Goal: Transaction & Acquisition: Purchase product/service

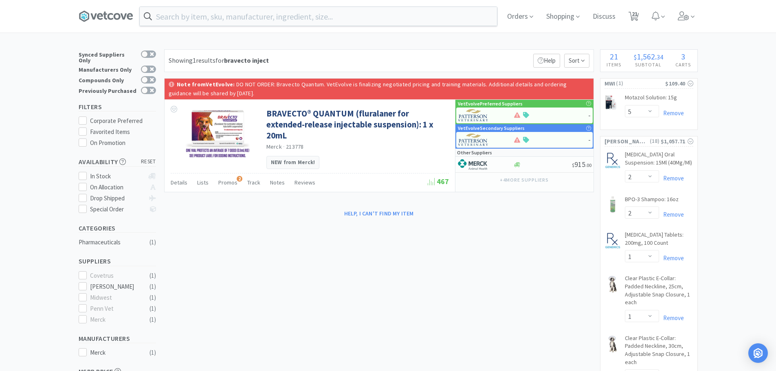
select select "5"
select select "2"
select select "1"
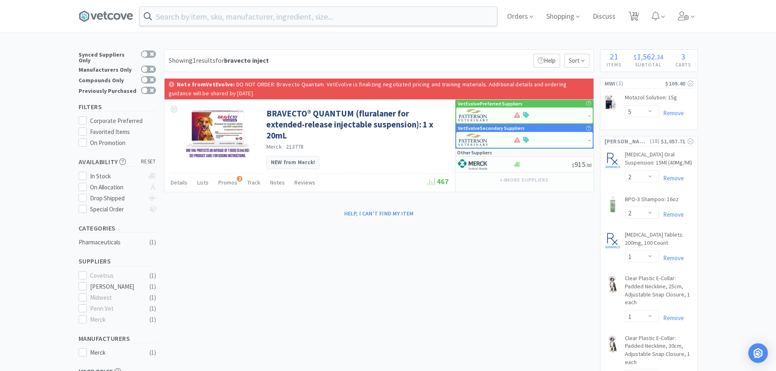
select select "1"
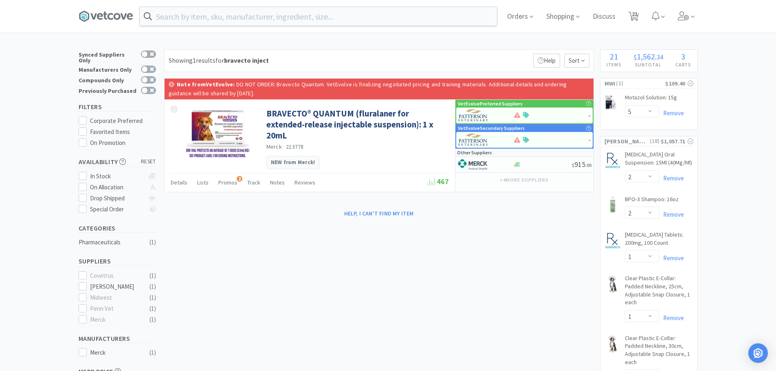
select select "1"
select select "2"
select select "1"
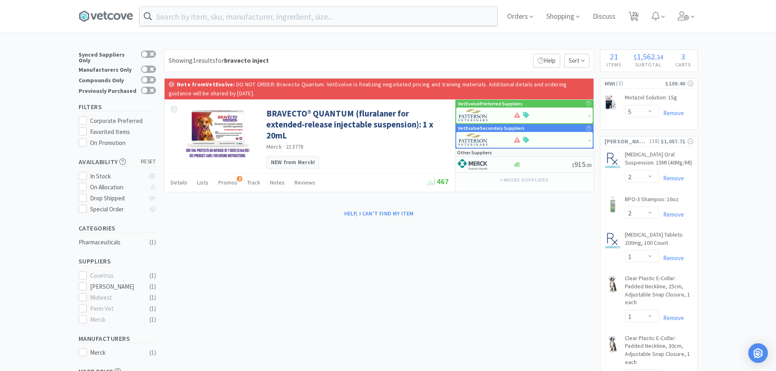
select select "1"
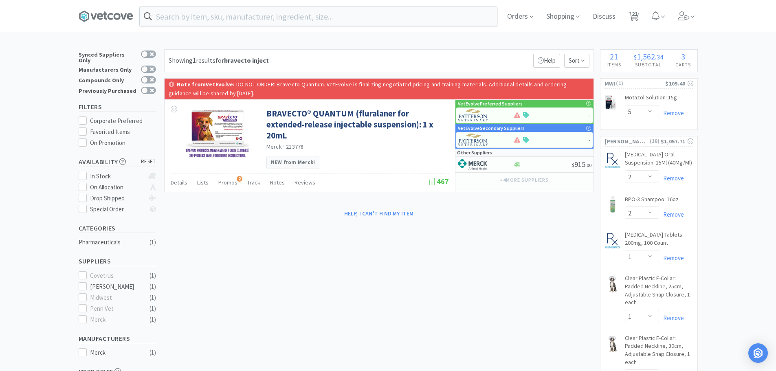
select select "250"
click at [636, 22] on span "21" at bounding box center [635, 14] width 6 height 33
select select "1"
select select "250"
select select "5"
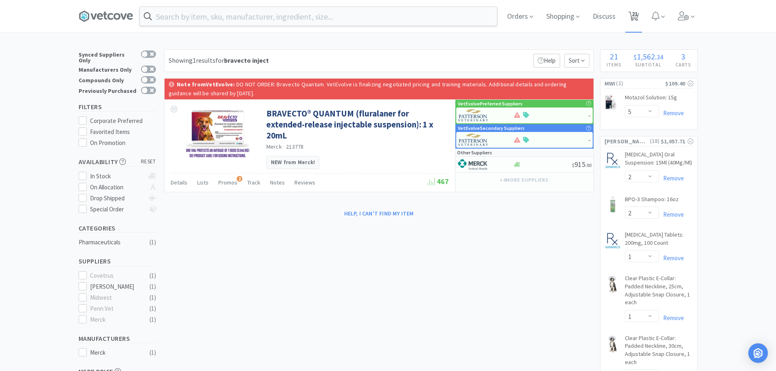
select select "2"
select select "1"
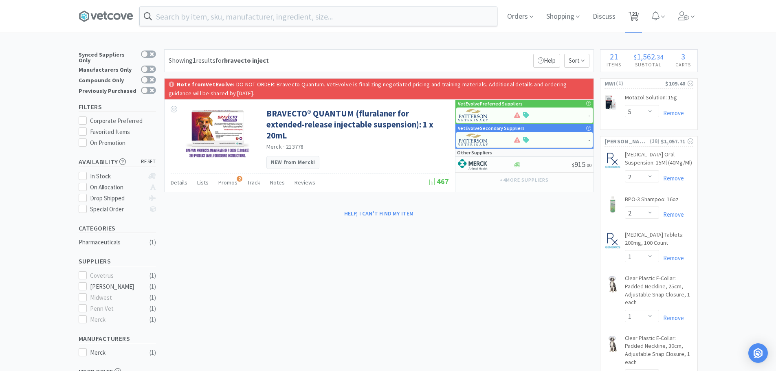
select select "1"
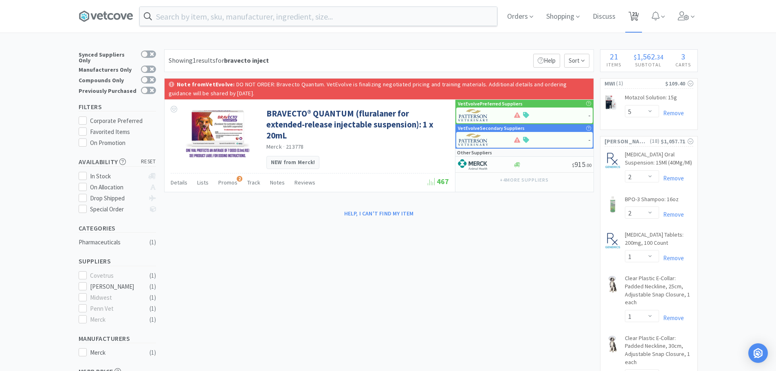
select select "1"
select select "2"
select select "1"
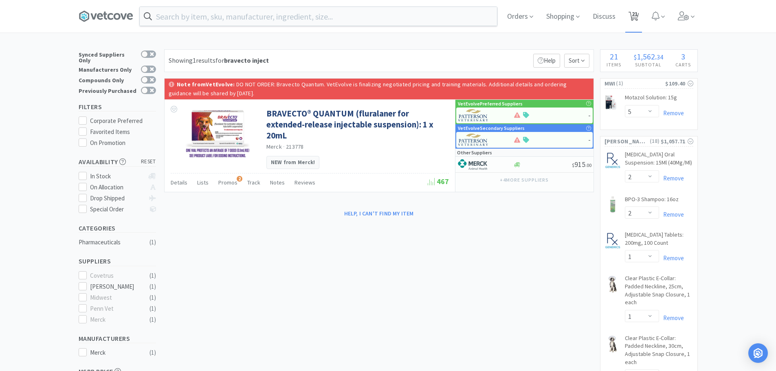
select select "1"
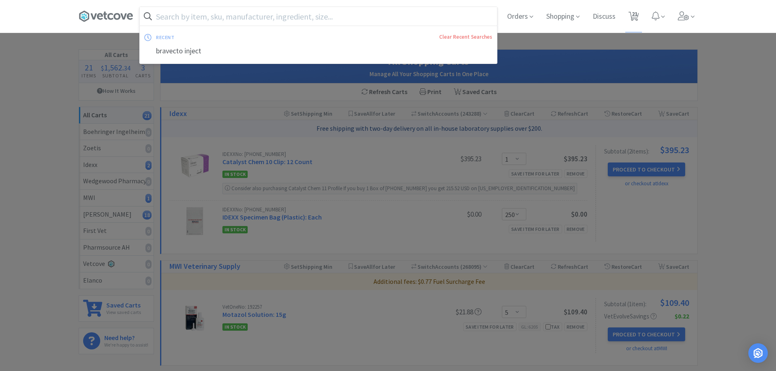
click at [198, 14] on input "text" at bounding box center [318, 16] width 357 height 19
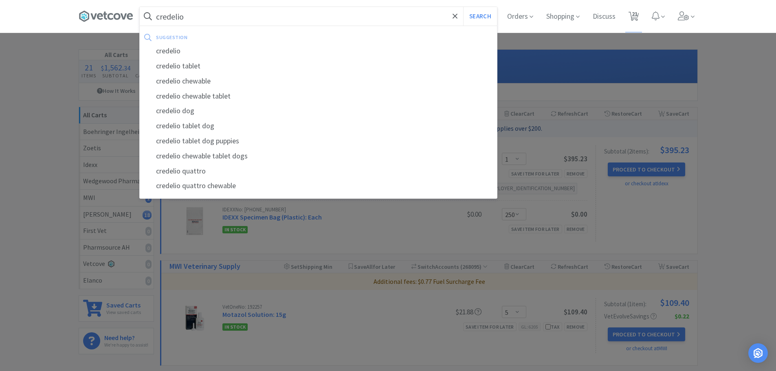
type input "credelio"
click at [463, 7] on button "Search" at bounding box center [480, 16] width 34 height 19
select select "5"
select select "2"
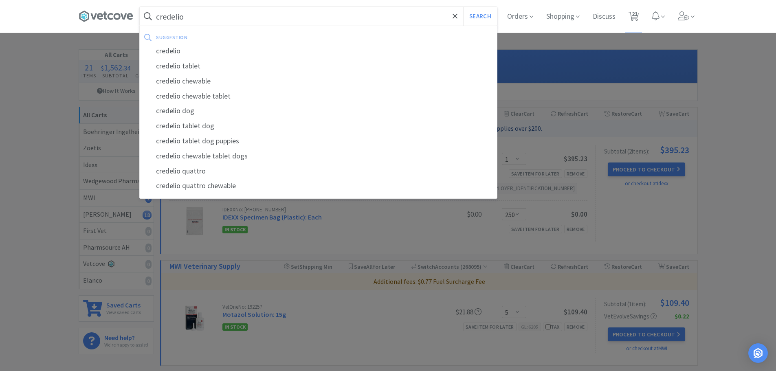
select select "1"
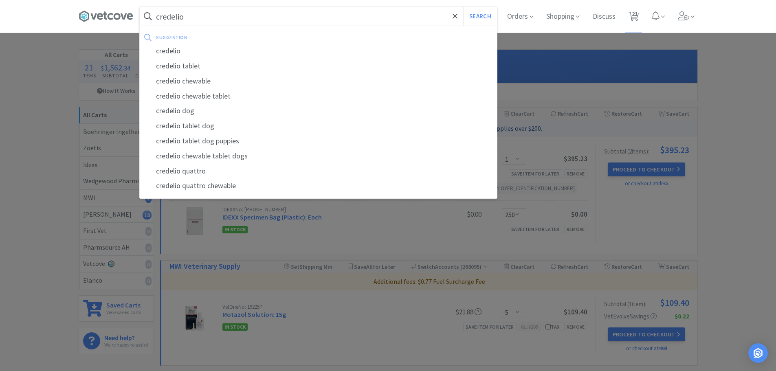
select select "1"
select select "2"
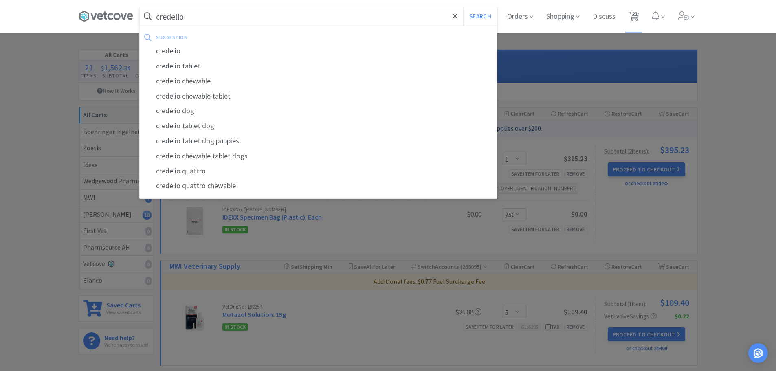
select select "1"
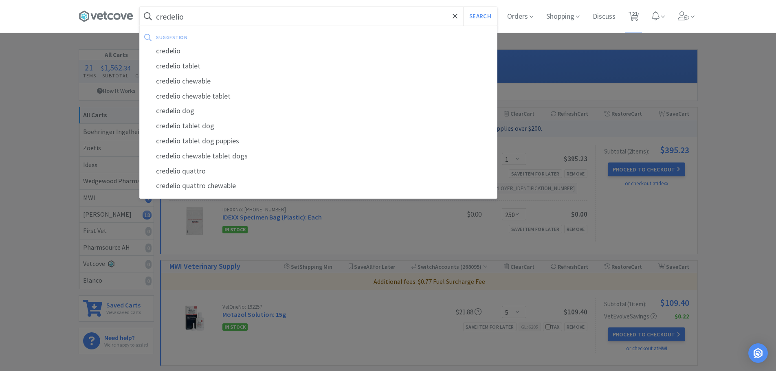
select select "1"
select select "250"
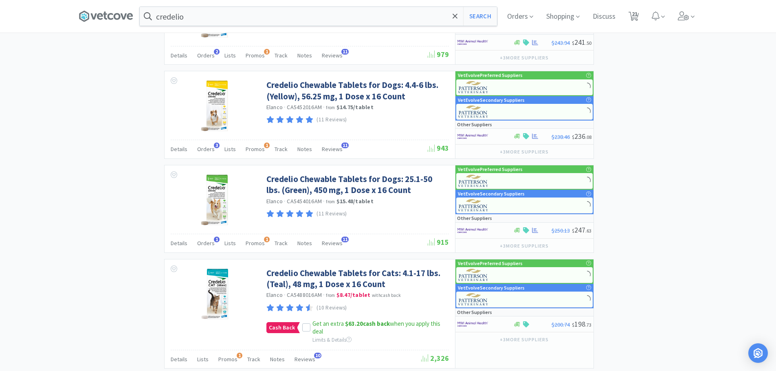
scroll to position [1223, 0]
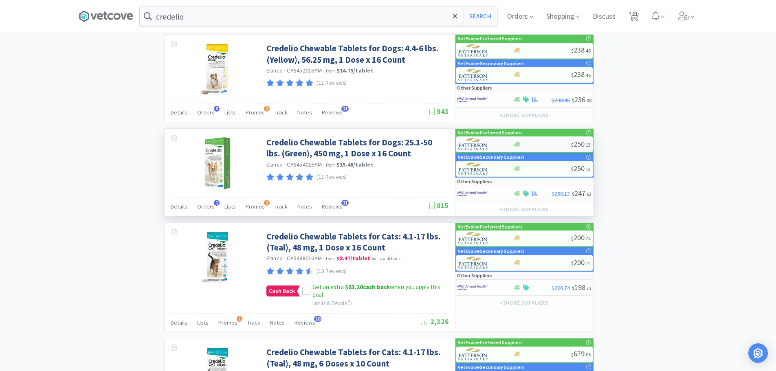
click at [543, 144] on div at bounding box center [543, 144] width 58 height 6
select select "1"
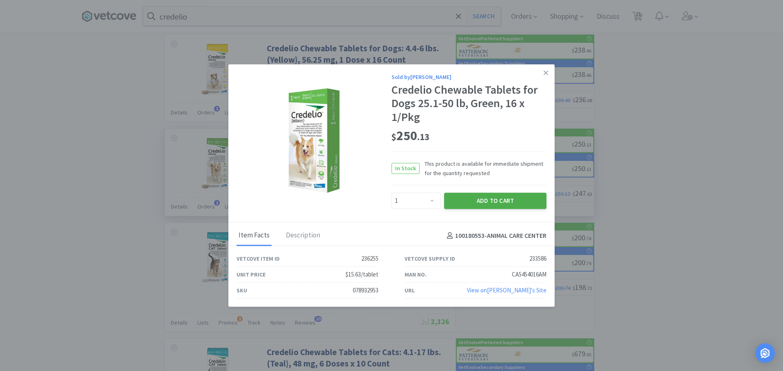
click at [501, 196] on button "Add to Cart" at bounding box center [495, 201] width 102 height 16
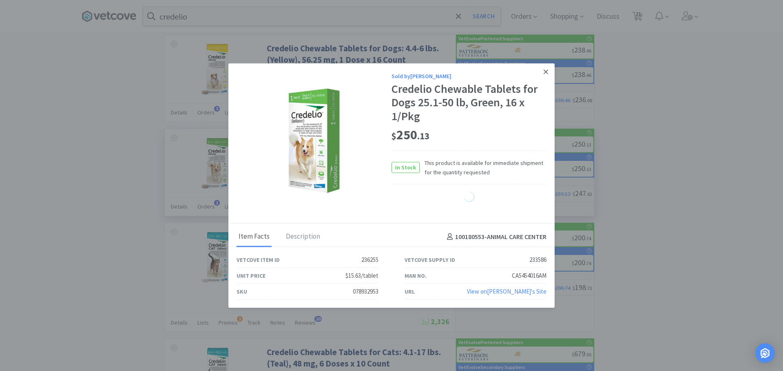
select select "1"
select select "2"
select select "1"
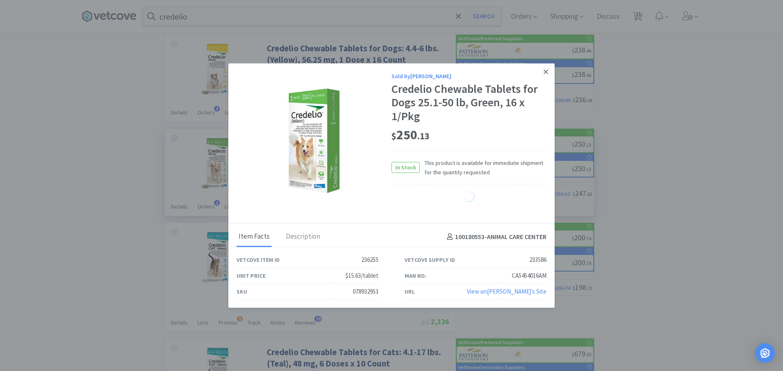
select select "1"
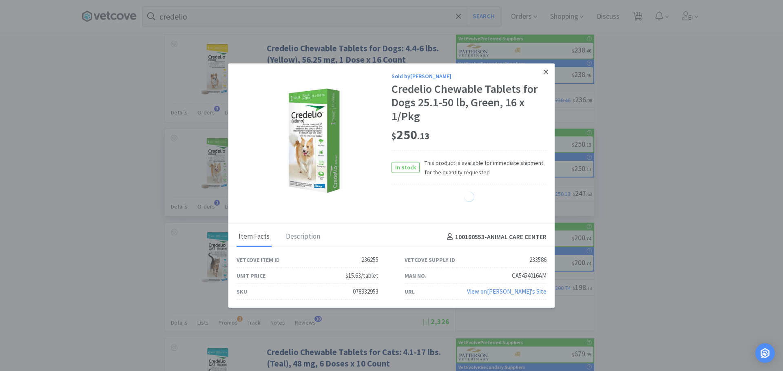
select select "1"
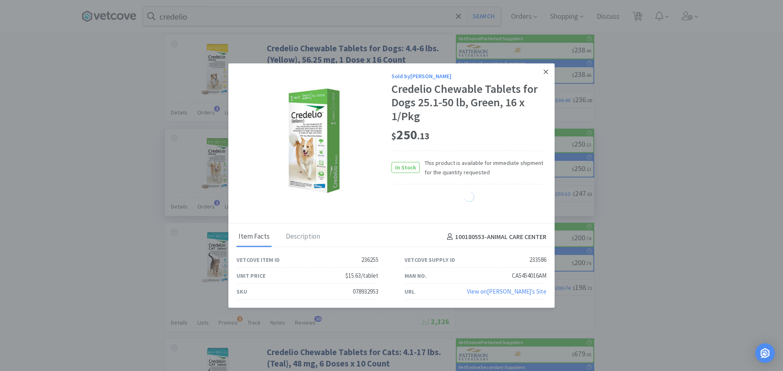
select select "1"
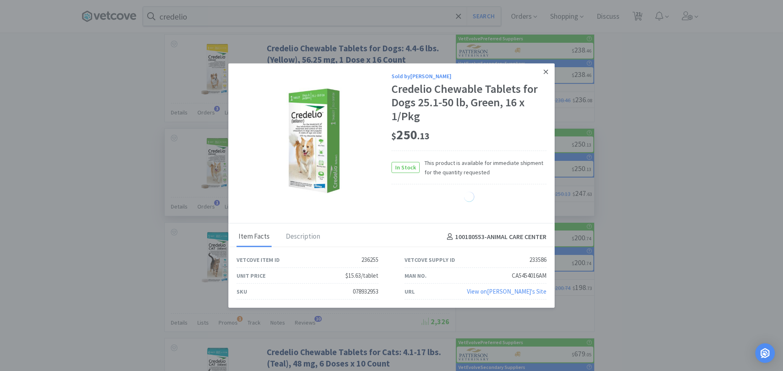
select select "1"
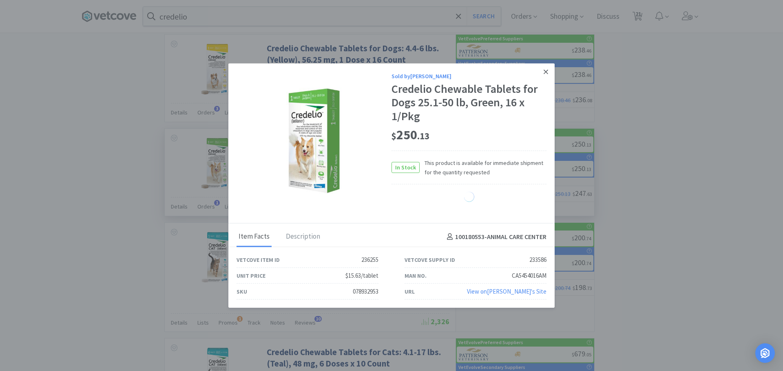
select select "1"
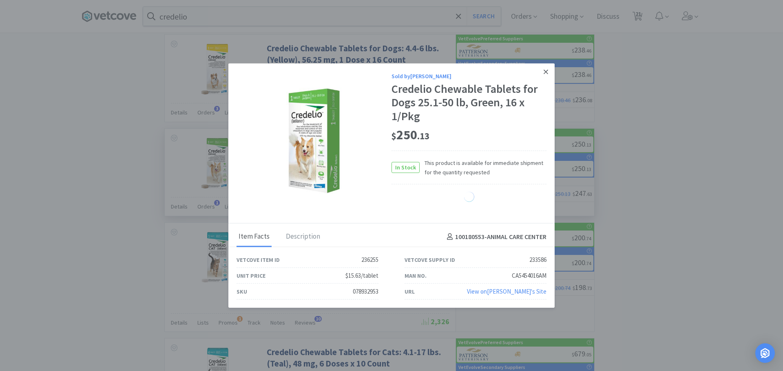
select select "1"
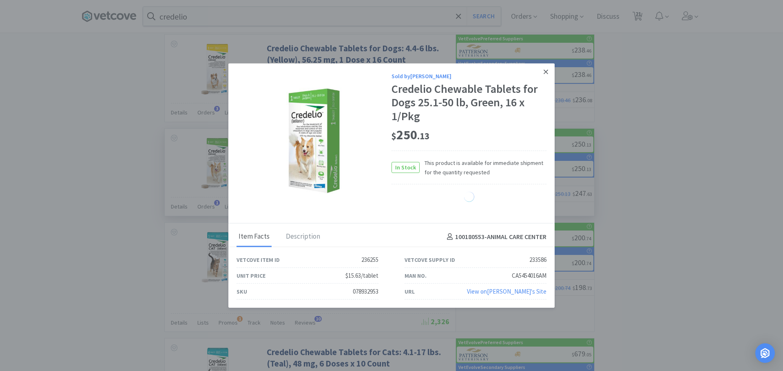
select select "1"
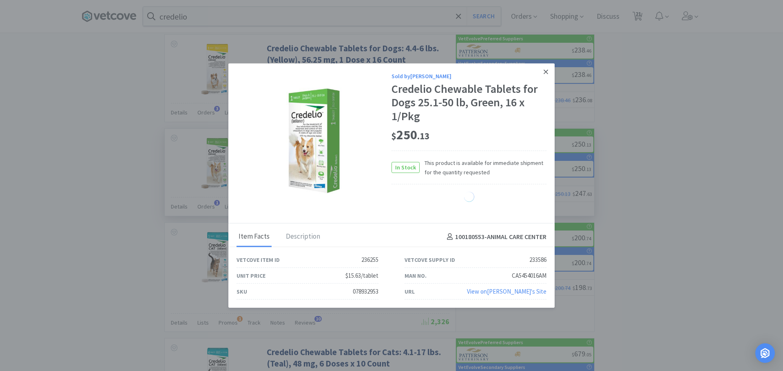
select select "1"
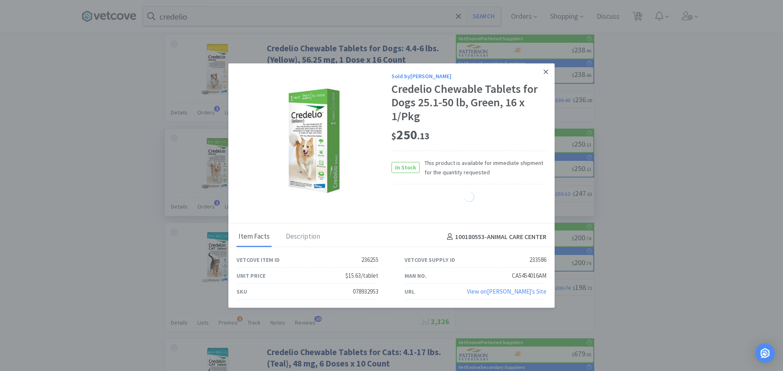
select select "1"
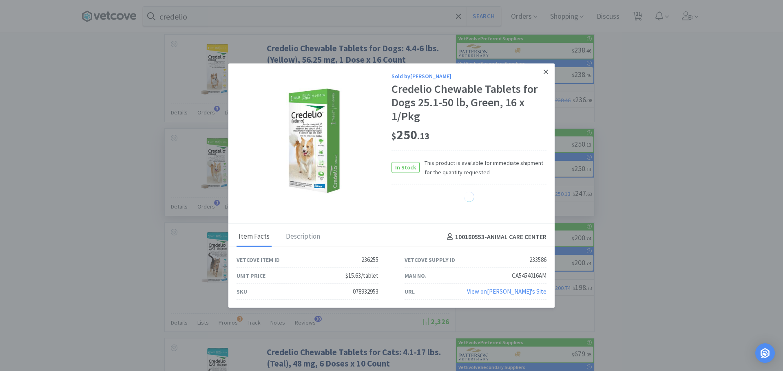
select select "1"
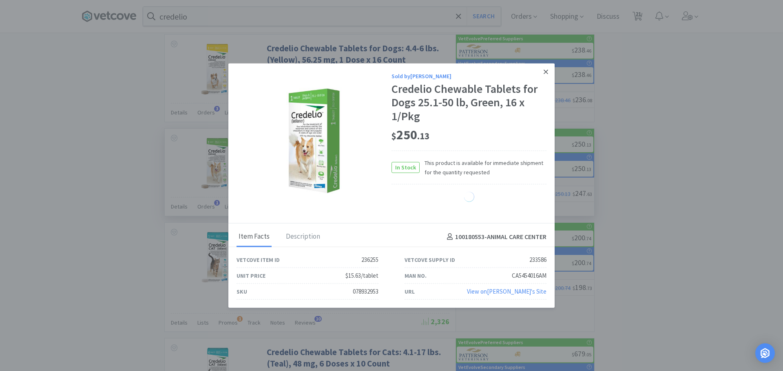
select select "1"
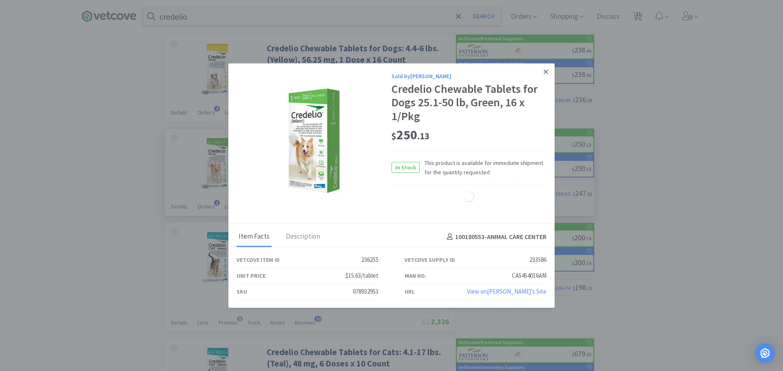
select select "1"
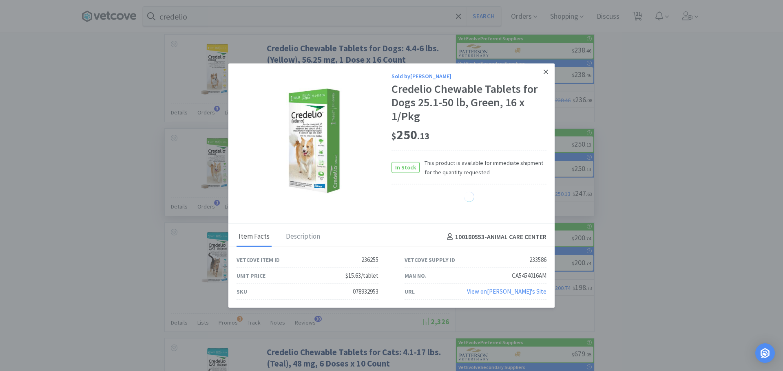
select select "1"
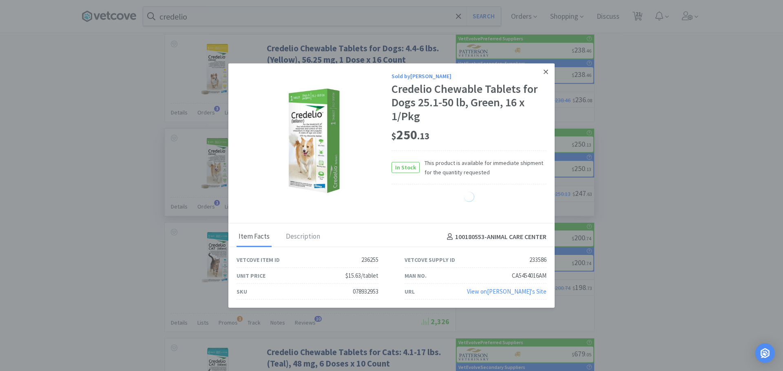
select select "1"
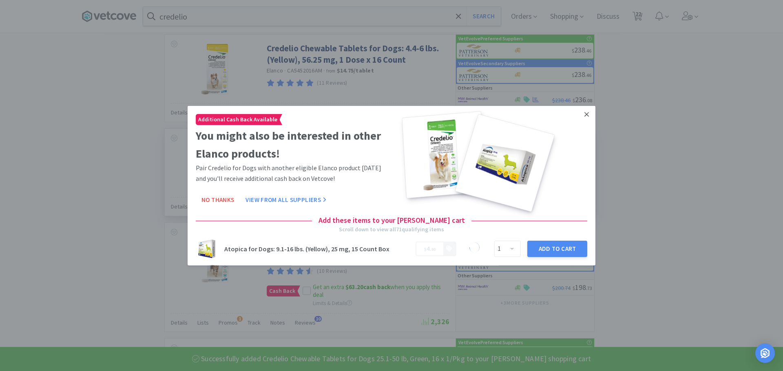
click at [584, 116] on icon at bounding box center [586, 113] width 4 height 7
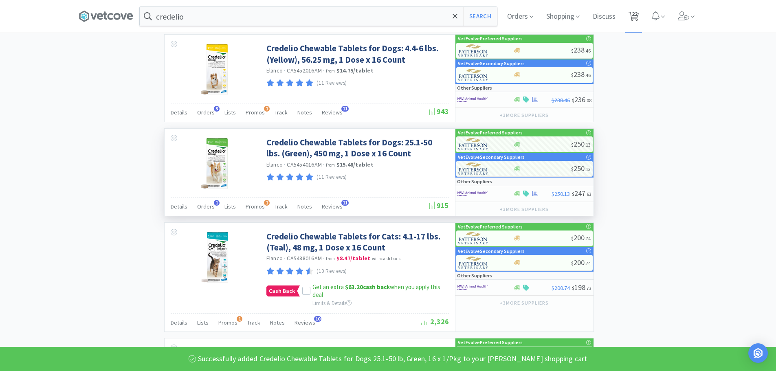
click at [642, 16] on span "22" at bounding box center [634, 16] width 17 height 33
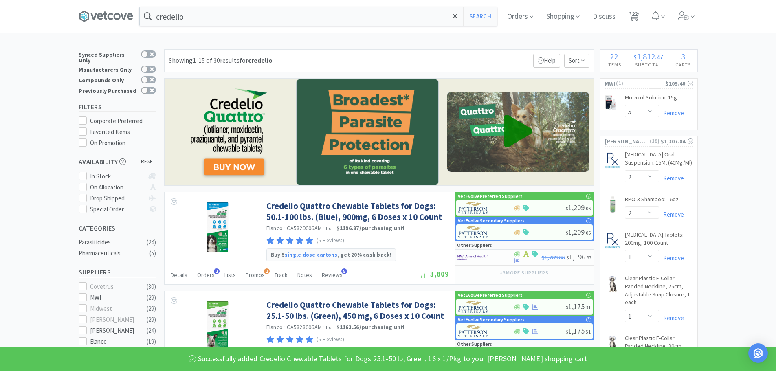
select select "1"
select select "250"
select select "5"
select select "2"
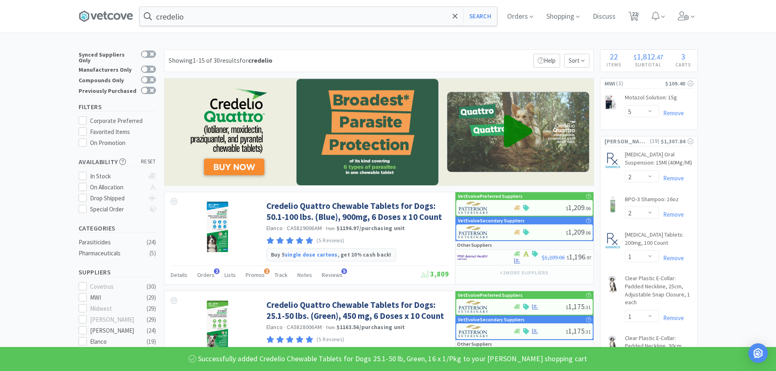
select select "1"
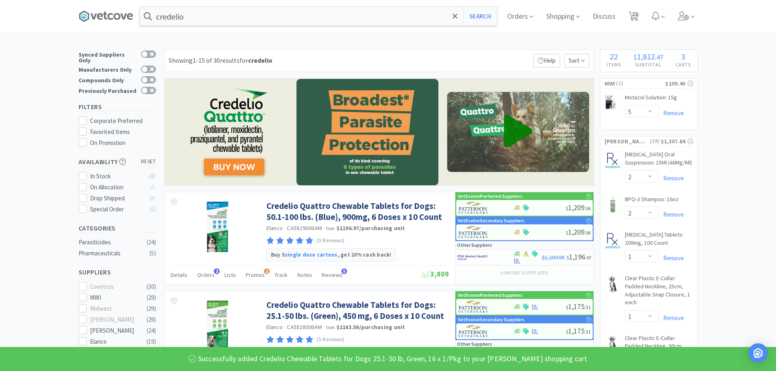
select select "1"
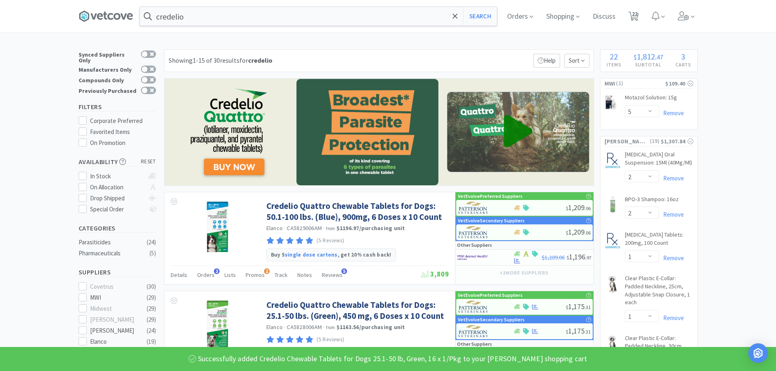
select select "2"
select select "1"
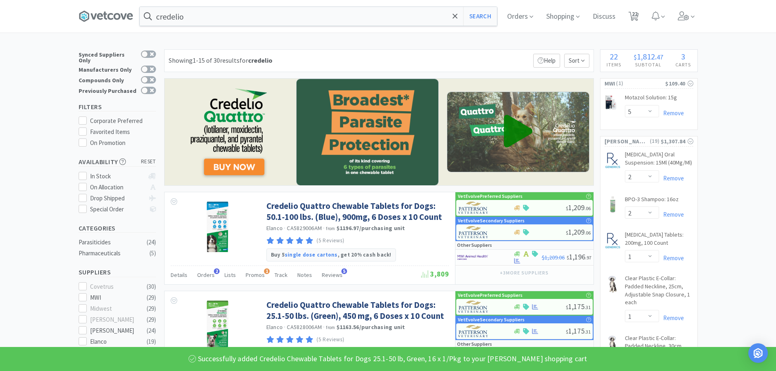
select select "1"
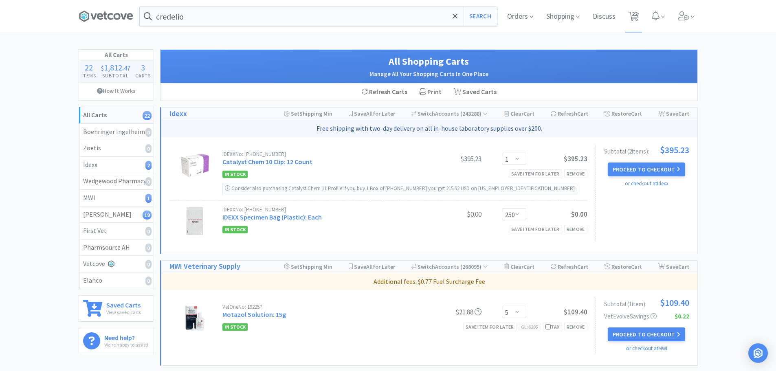
click at [243, 26] on div "credelio Search Orders Shopping Discuss Discuss 22 22" at bounding box center [389, 16] width 620 height 33
click at [240, 20] on input "credelio" at bounding box center [318, 16] width 357 height 19
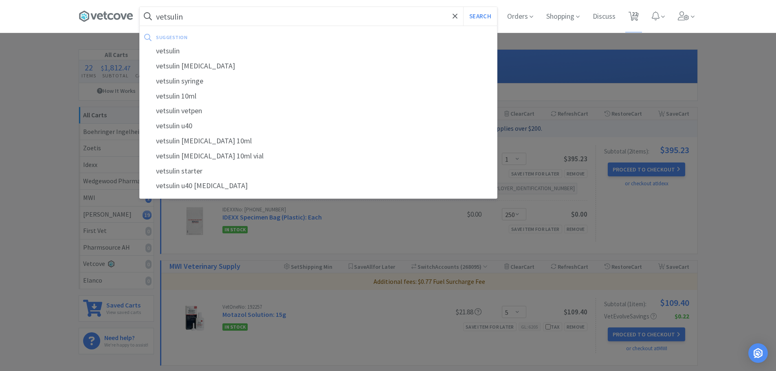
type input "vetsulin"
click at [183, 42] on div "suggestion" at bounding box center [248, 37] width 184 height 13
click at [179, 46] on div "vetsulin" at bounding box center [318, 51] width 357 height 15
select select "5"
select select "2"
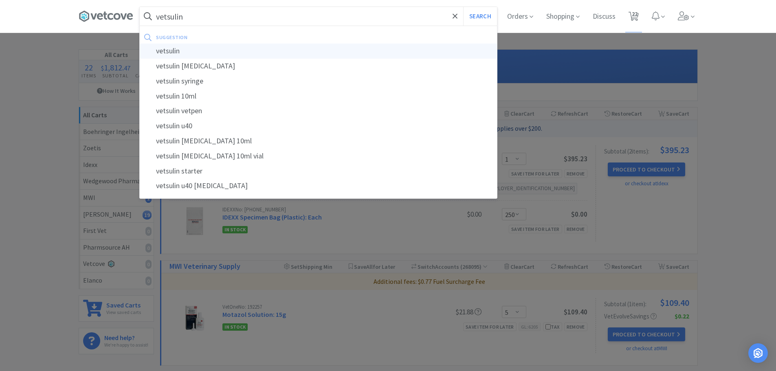
select select "2"
select select "1"
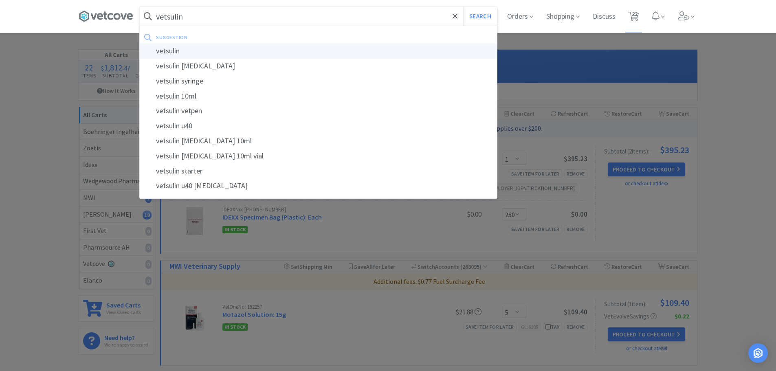
select select "1"
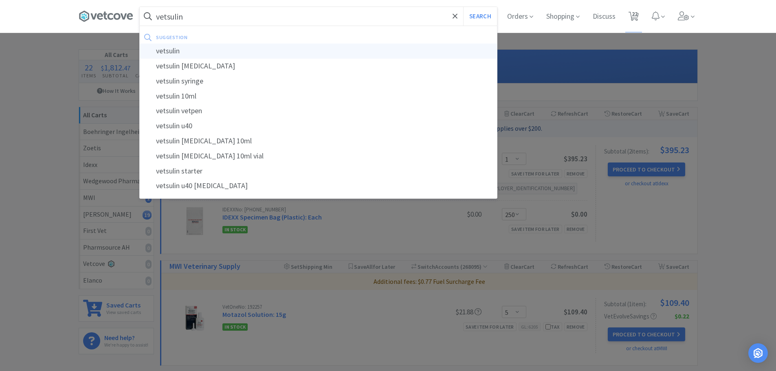
select select "1"
select select "2"
select select "1"
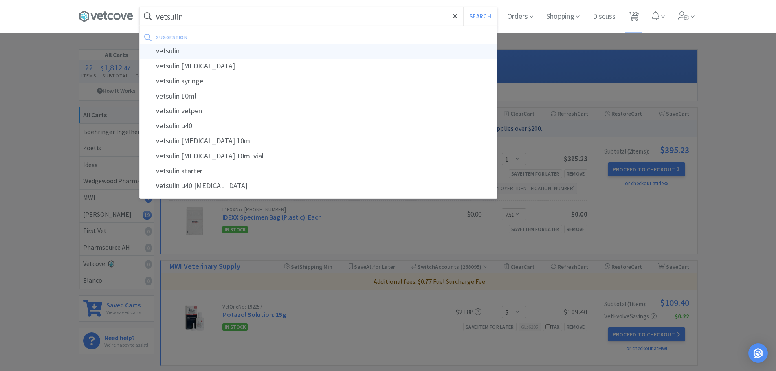
select select "1"
select select "250"
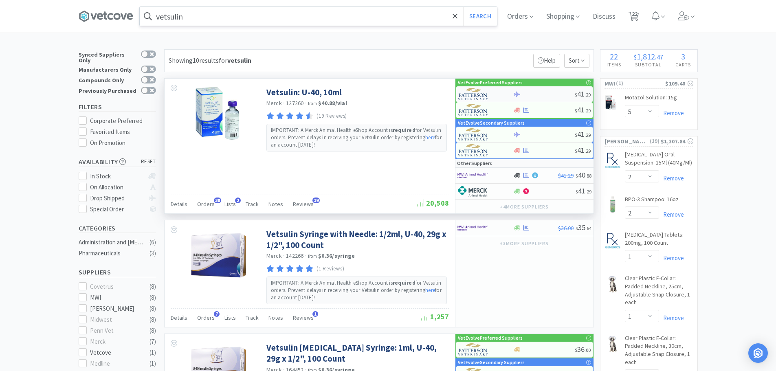
click at [533, 90] on div "$ 41 . 29" at bounding box center [525, 94] width 137 height 16
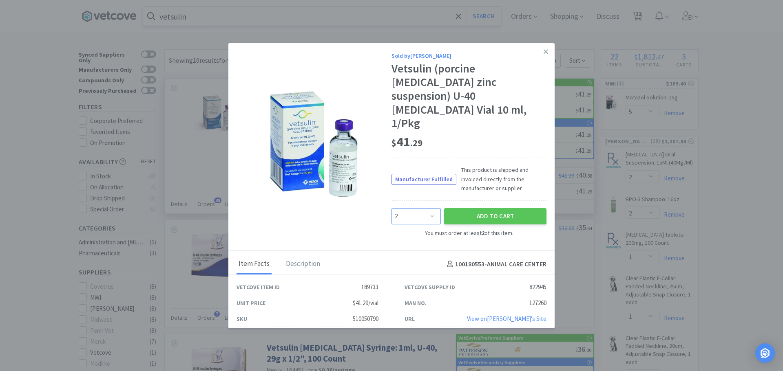
drag, startPoint x: 435, startPoint y: 202, endPoint x: 446, endPoint y: 141, distance: 62.1
click at [435, 208] on select "Enter Quantity 2 3 4 5 6 7 8 9 10 11 12 13 14 15 16 17 18 19 20 21 Enter Quanti…" at bounding box center [415, 216] width 49 height 16
select select "3"
click at [391, 208] on select "Enter Quantity 2 3 4 5 6 7 8 9 10 11 12 13 14 15 16 17 18 19 20 21 Enter Quanti…" at bounding box center [415, 216] width 49 height 16
click at [488, 208] on button "Add to Cart" at bounding box center [495, 216] width 102 height 16
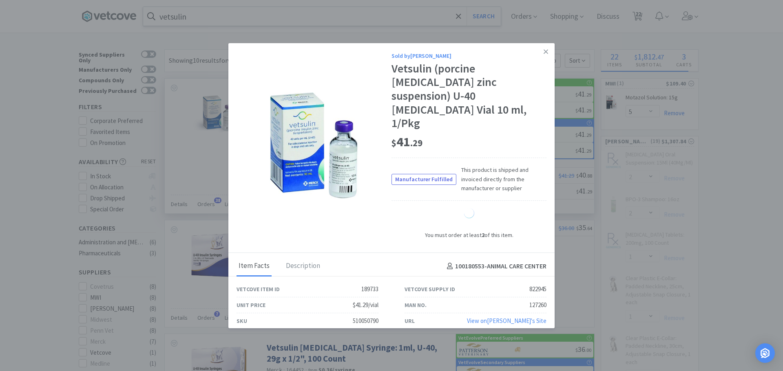
select select "3"
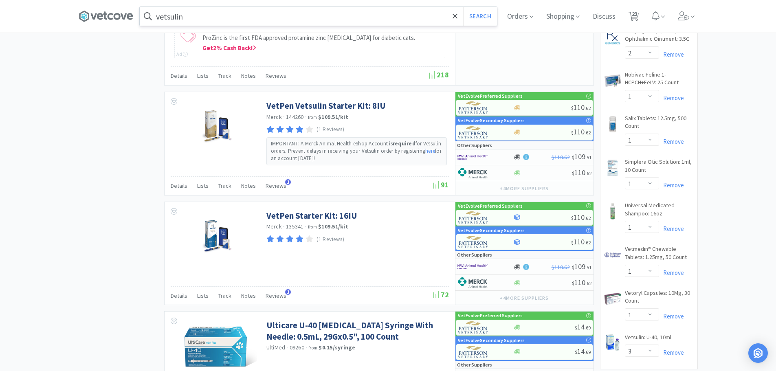
scroll to position [850, 0]
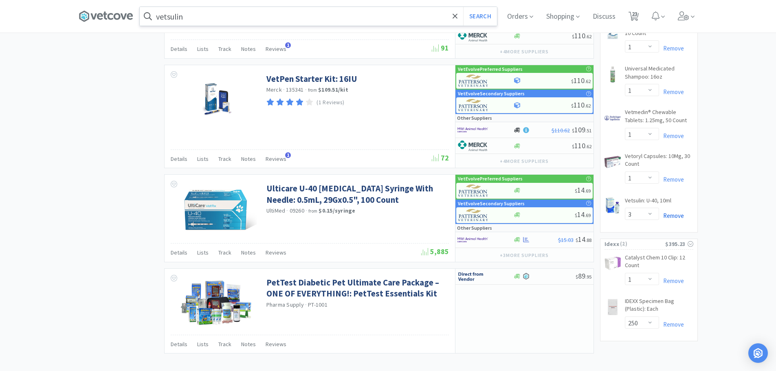
click at [671, 217] on link "Remove" at bounding box center [671, 216] width 25 height 8
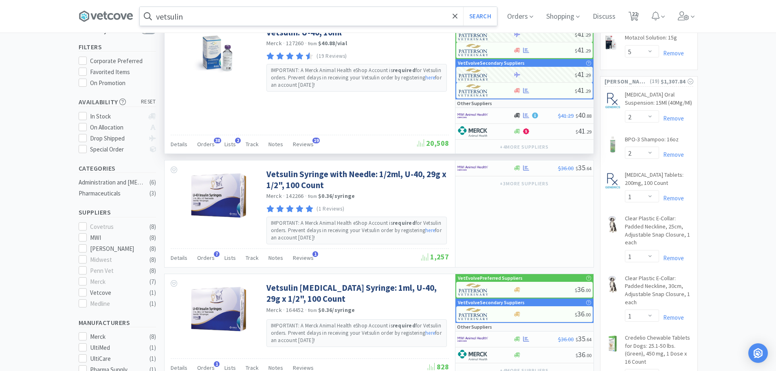
scroll to position [0, 0]
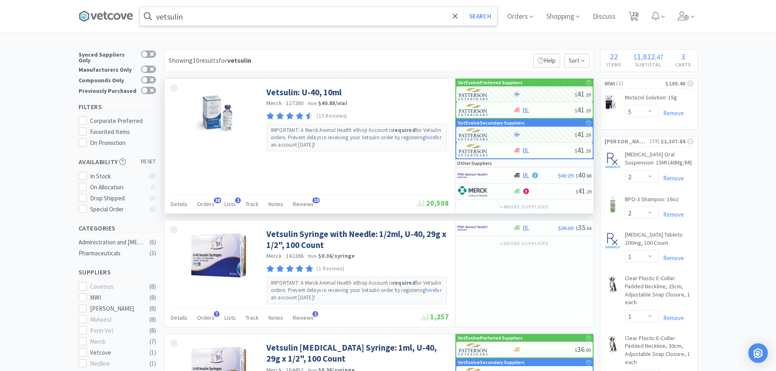
click at [267, 9] on input "vetsulin" at bounding box center [318, 16] width 357 height 19
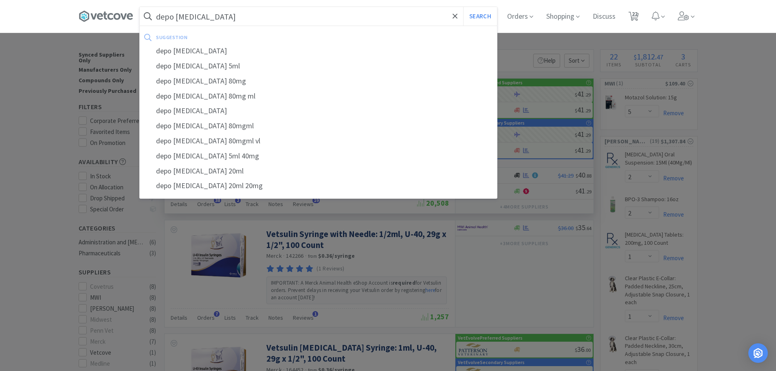
click at [463, 7] on button "Search" at bounding box center [480, 16] width 34 height 19
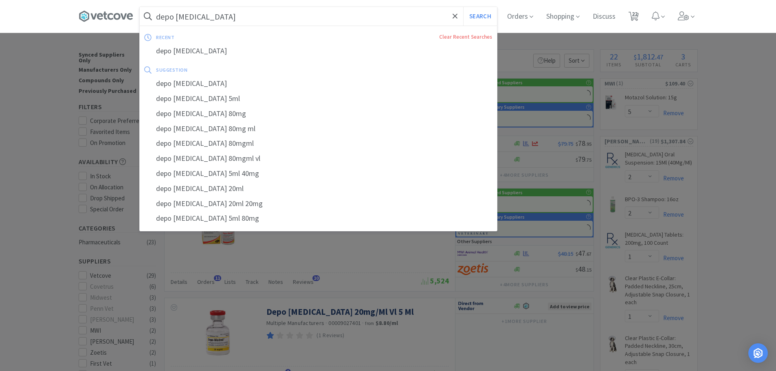
click at [225, 19] on input "depo [MEDICAL_DATA]" at bounding box center [318, 16] width 357 height 19
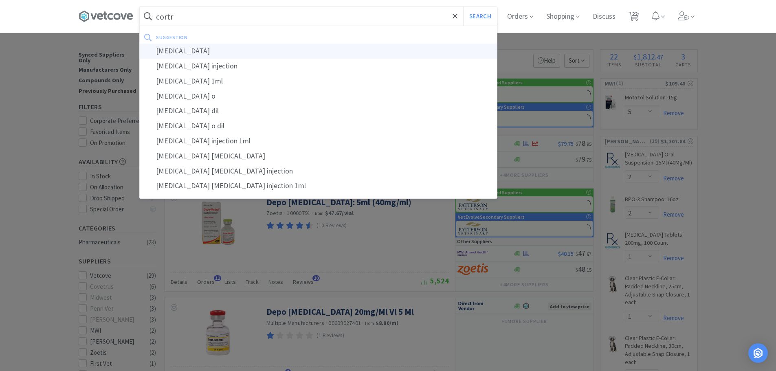
click at [196, 54] on div "[MEDICAL_DATA]" at bounding box center [318, 51] width 357 height 15
type input "[MEDICAL_DATA]"
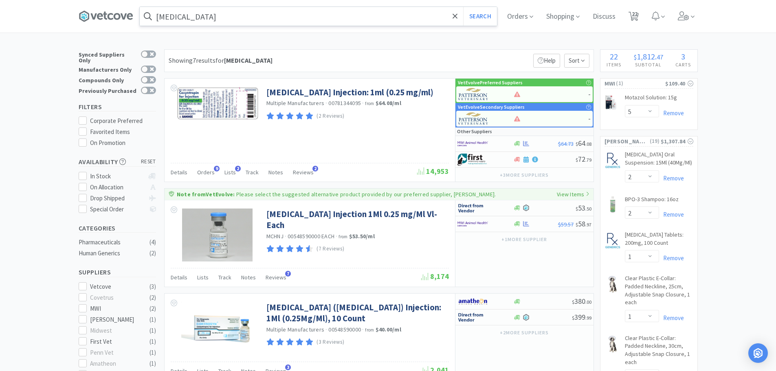
click at [204, 21] on input "[MEDICAL_DATA]" at bounding box center [318, 16] width 357 height 19
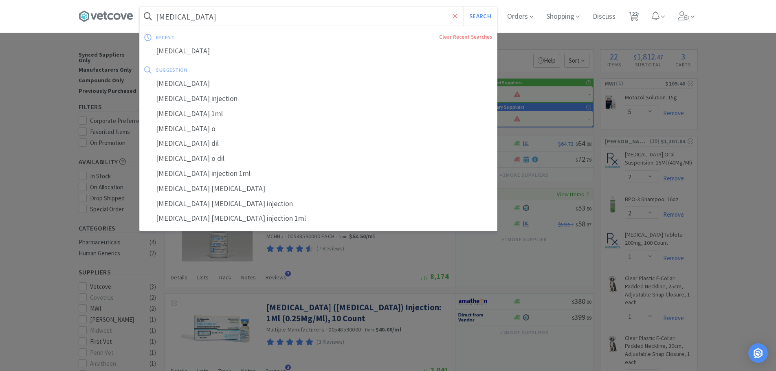
click at [457, 17] on icon at bounding box center [455, 15] width 5 height 5
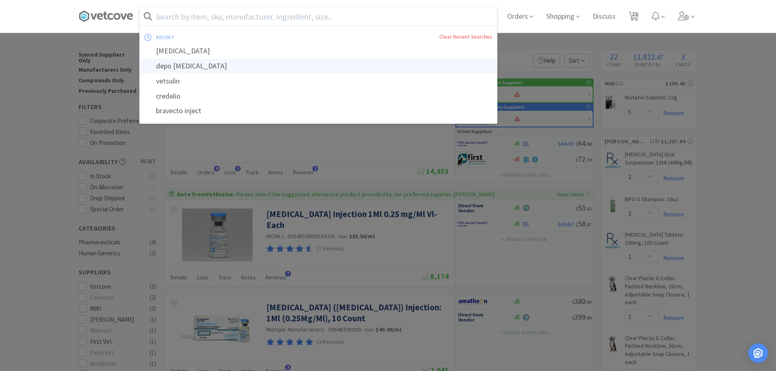
click at [184, 68] on div "depo [MEDICAL_DATA]" at bounding box center [318, 66] width 357 height 15
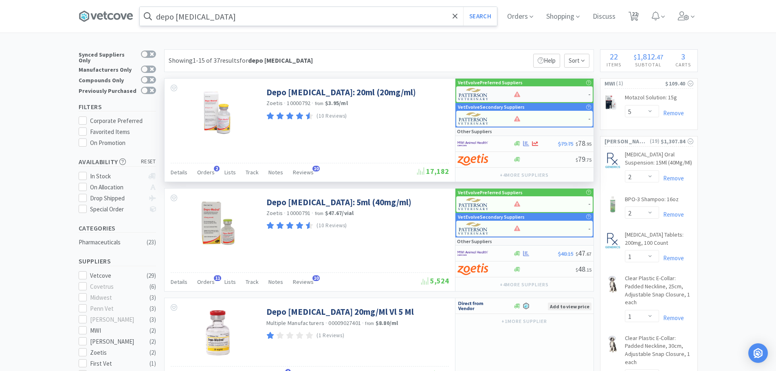
click at [532, 94] on div at bounding box center [551, 94] width 75 height 6
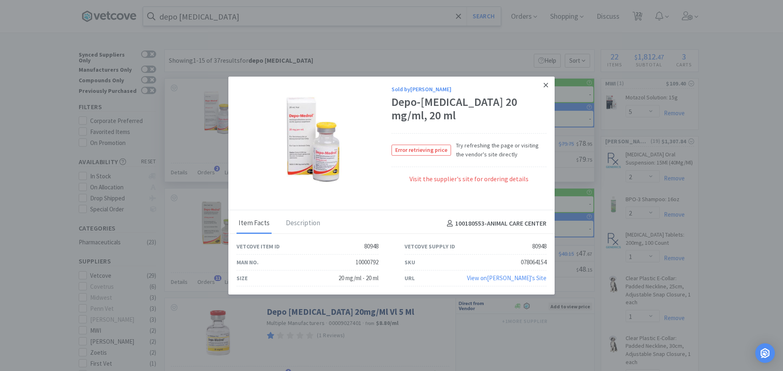
click at [543, 85] on icon at bounding box center [545, 85] width 4 height 7
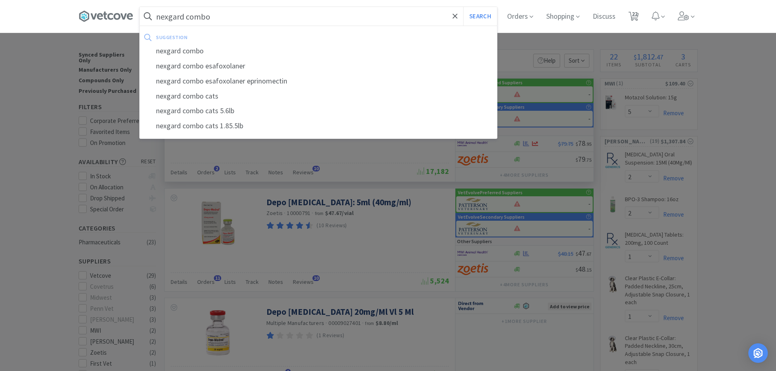
type input "nexgard combo"
click at [463, 7] on button "Search" at bounding box center [480, 16] width 34 height 19
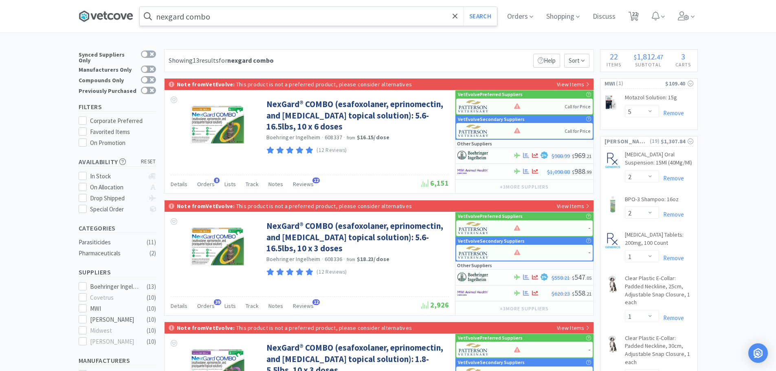
click at [110, 16] on icon at bounding box center [106, 16] width 55 height 12
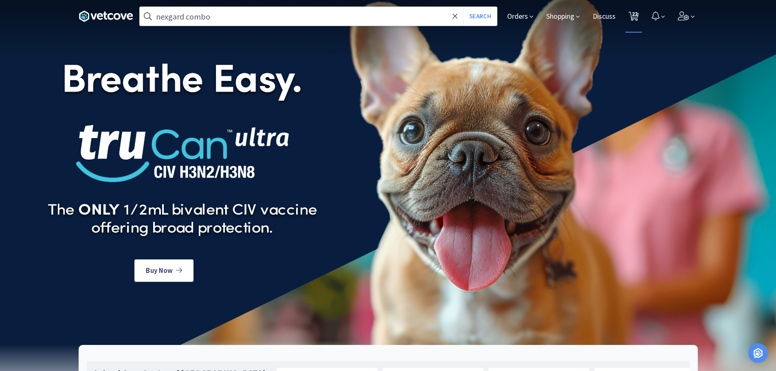
click at [634, 15] on span "22" at bounding box center [635, 14] width 6 height 33
select select "1"
select select "250"
select select "5"
select select "2"
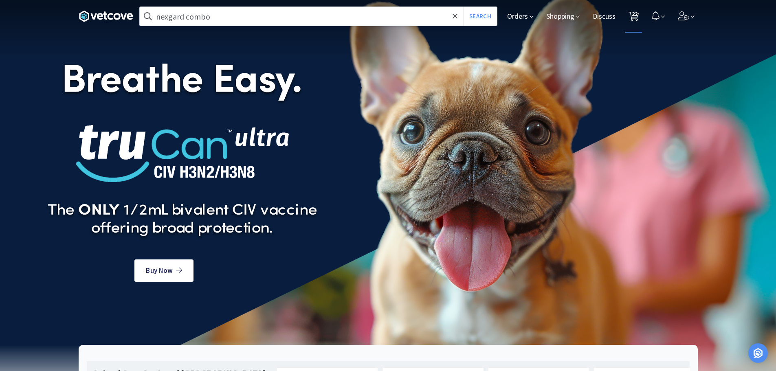
select select "2"
select select "1"
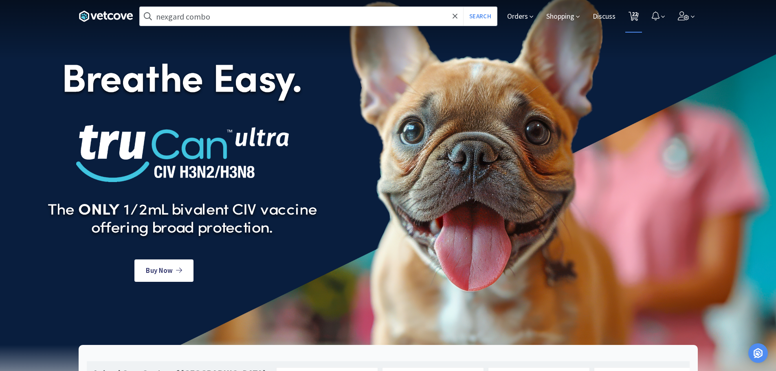
select select "1"
